Goal: Find specific page/section: Find specific page/section

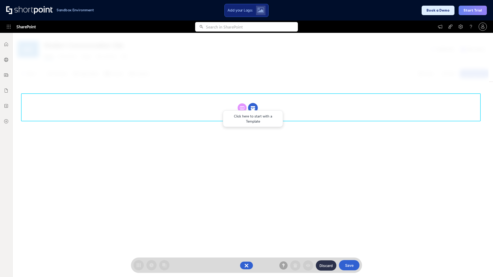
click at [253, 108] on circle at bounding box center [253, 108] width 10 height 10
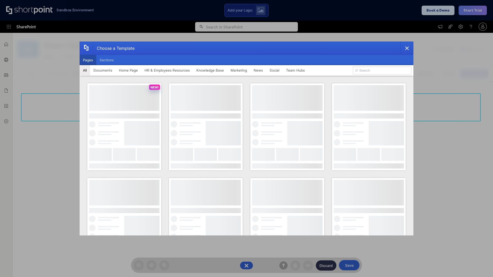
click at [88, 60] on button "Pages" at bounding box center [88, 60] width 17 height 10
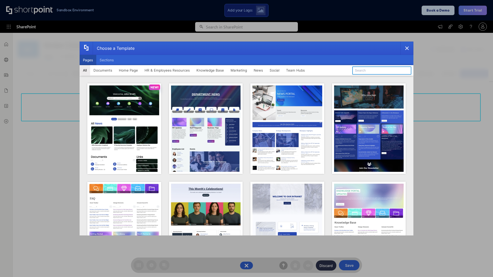
type input "Social Layout 1"
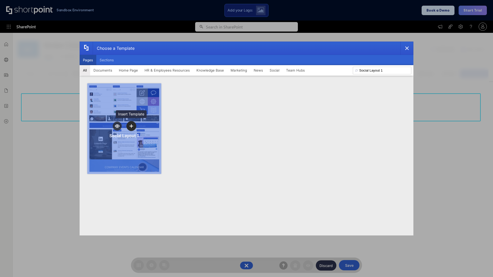
click at [131, 126] on icon "template selector" at bounding box center [131, 126] width 4 height 4
